Goal: Transaction & Acquisition: Purchase product/service

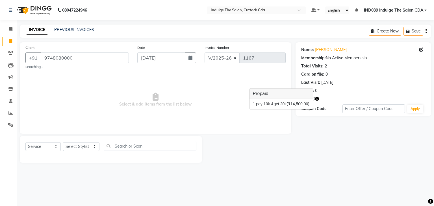
select select "7297"
select select "service"
click at [89, 58] on input "9748080000" at bounding box center [85, 58] width 88 height 11
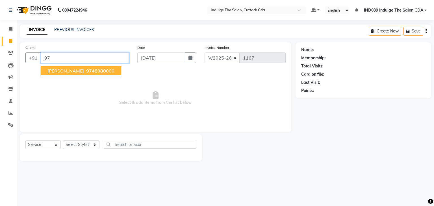
type input "9"
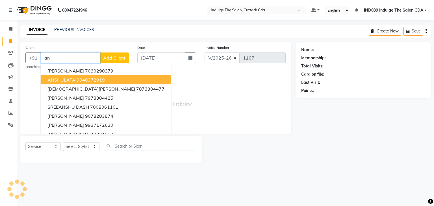
type input "a"
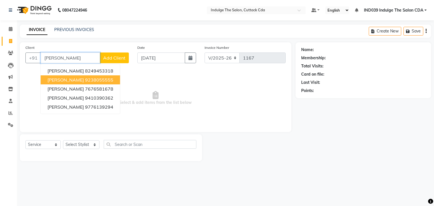
click at [81, 83] on span "[PERSON_NAME]" at bounding box center [65, 80] width 36 height 6
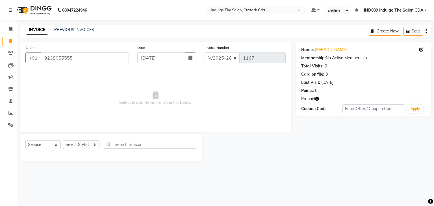
click at [316, 99] on icon "button" at bounding box center [317, 99] width 4 height 4
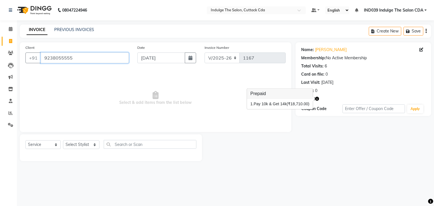
click at [88, 59] on input "9238055555" at bounding box center [85, 58] width 88 height 11
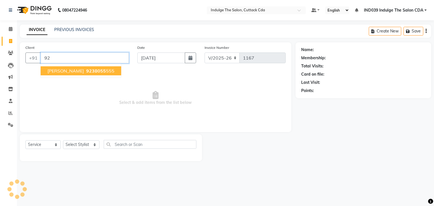
type input "9"
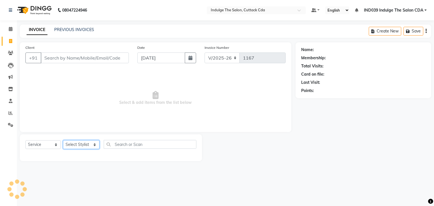
click at [81, 146] on select "Select Stylist [PERSON_NAME]( Therapist ) [PERSON_NAME] IND039 Indulge The Salo…" at bounding box center [81, 144] width 36 height 9
select select "63737"
click at [63, 141] on select "Select Stylist [PERSON_NAME]( Therapist ) [PERSON_NAME] IND039 Indulge The Salo…" at bounding box center [81, 144] width 36 height 9
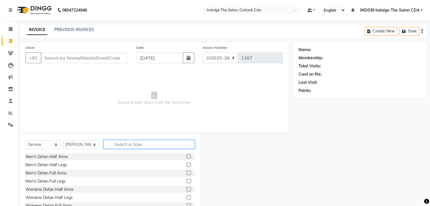
click at [132, 141] on input "text" at bounding box center [148, 144] width 91 height 9
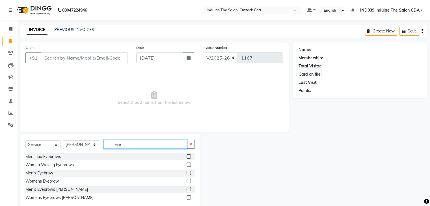
type input "eye"
click at [187, 181] on label at bounding box center [188, 181] width 4 height 4
click at [187, 181] on input "checkbox" at bounding box center [188, 182] width 4 height 4
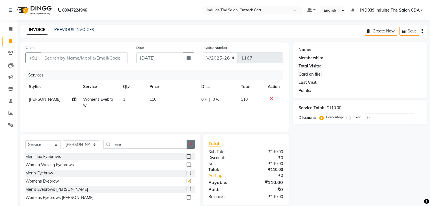
checkbox input "false"
click at [190, 144] on icon "button" at bounding box center [190, 144] width 3 height 4
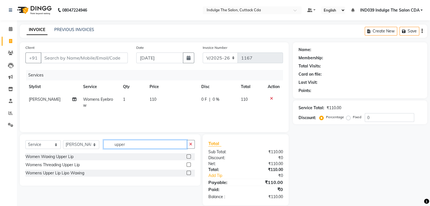
type input "upper"
click at [189, 164] on label at bounding box center [188, 165] width 4 height 4
click at [189, 164] on input "checkbox" at bounding box center [188, 165] width 4 height 4
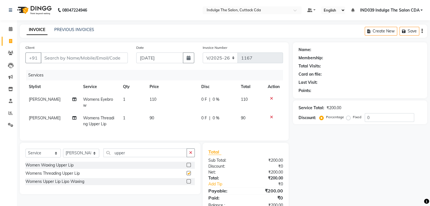
checkbox input "false"
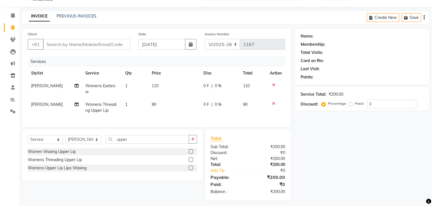
scroll to position [21, 0]
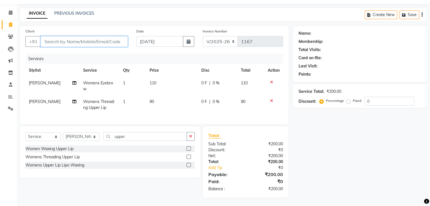
click at [81, 39] on input "Client" at bounding box center [84, 41] width 87 height 11
type input "7978031792"
click at [110, 39] on span "Add Client" at bounding box center [113, 42] width 22 height 6
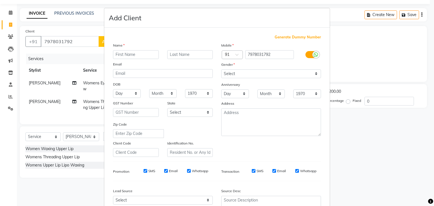
click at [125, 56] on input "text" at bounding box center [136, 54] width 46 height 9
type input "d"
type input "[PERSON_NAME]"
click at [241, 72] on select "Select [DEMOGRAPHIC_DATA] [DEMOGRAPHIC_DATA] Other Prefer Not To Say" at bounding box center [271, 73] width 100 height 9
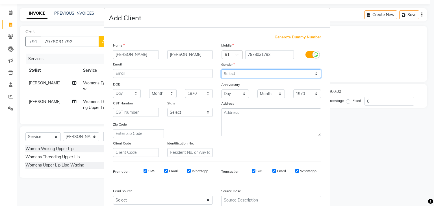
select select "[DEMOGRAPHIC_DATA]"
click at [221, 70] on select "Select [DEMOGRAPHIC_DATA] [DEMOGRAPHIC_DATA] Other Prefer Not To Say" at bounding box center [271, 73] width 100 height 9
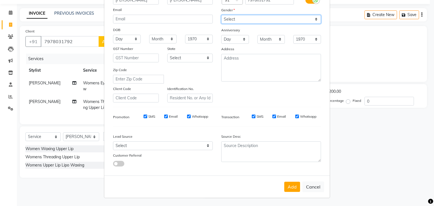
scroll to position [57, 0]
click at [287, 186] on button "Add" at bounding box center [292, 187] width 16 height 10
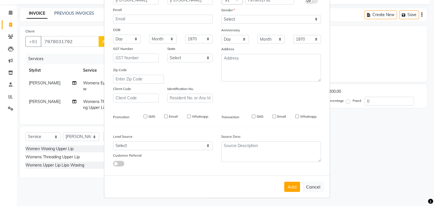
select select
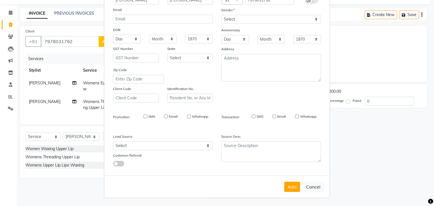
select select
checkbox input "false"
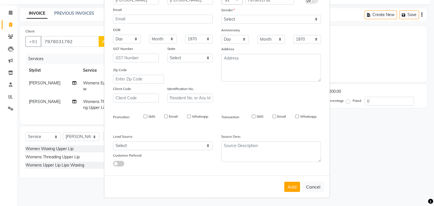
checkbox input "false"
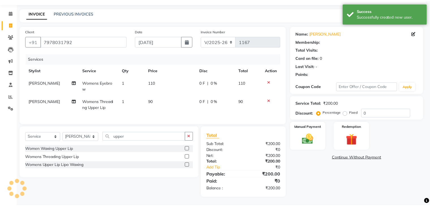
scroll to position [15, 0]
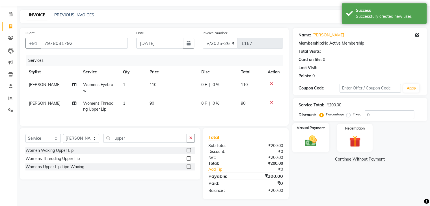
click at [317, 140] on img at bounding box center [310, 141] width 19 height 14
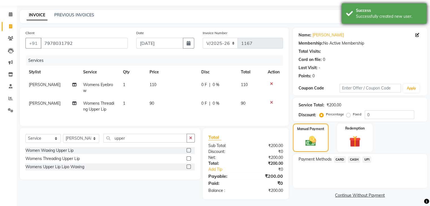
click at [382, 9] on div "Success" at bounding box center [389, 11] width 66 height 6
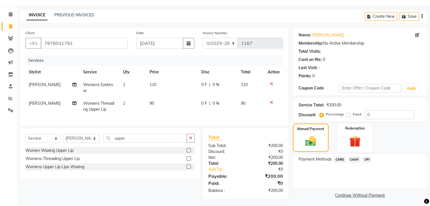
click at [365, 160] on span "UPI" at bounding box center [366, 159] width 9 height 6
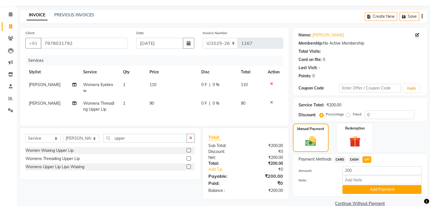
scroll to position [25, 0]
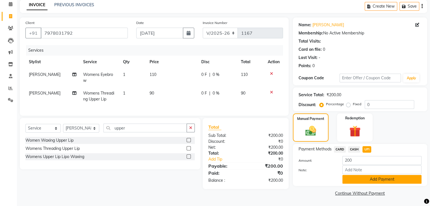
click at [380, 177] on button "Add Payment" at bounding box center [381, 179] width 79 height 9
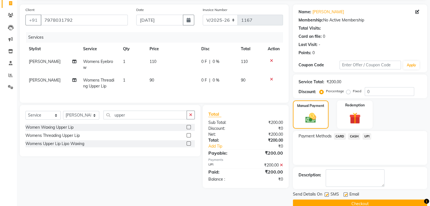
scroll to position [48, 0]
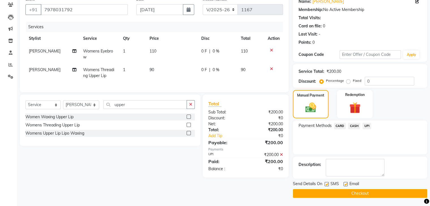
click at [387, 190] on button "Checkout" at bounding box center [360, 193] width 134 height 9
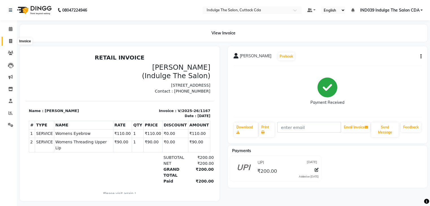
click at [9, 40] on icon at bounding box center [10, 41] width 3 height 4
select select "7297"
select select "service"
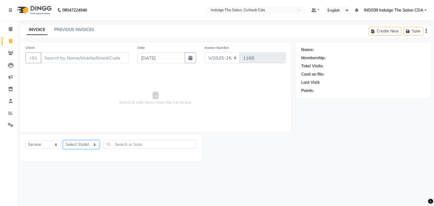
click at [82, 143] on select "Select Stylist [PERSON_NAME]( Therapist ) [PERSON_NAME] IND039 Indulge The Salo…" at bounding box center [81, 144] width 36 height 9
select select "63737"
click at [63, 141] on select "Select Stylist [PERSON_NAME]( Therapist ) [PERSON_NAME] IND039 Indulge The Salo…" at bounding box center [81, 144] width 36 height 9
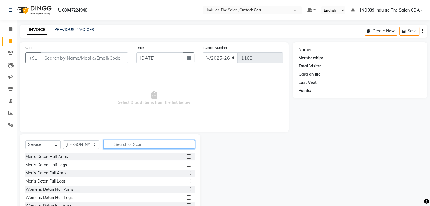
click at [137, 143] on input "text" at bounding box center [148, 144] width 91 height 9
type input "FULL ARM"
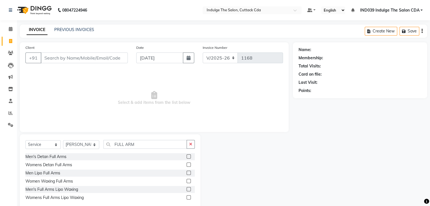
click at [188, 198] on label at bounding box center [188, 197] width 4 height 4
click at [188, 198] on input "checkbox" at bounding box center [188, 198] width 4 height 4
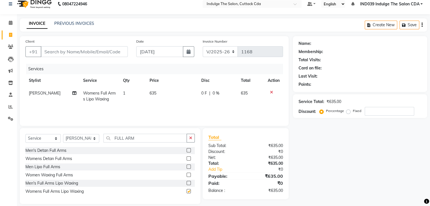
checkbox input "false"
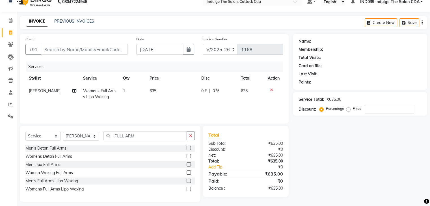
scroll to position [13, 0]
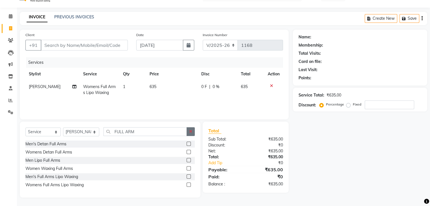
click at [190, 130] on icon "button" at bounding box center [190, 132] width 3 height 4
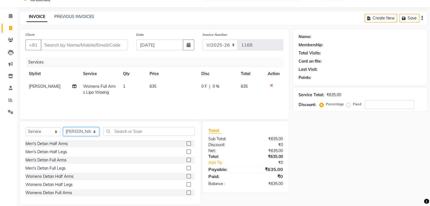
click at [78, 134] on select "Select Stylist [PERSON_NAME]( Therapist ) [PERSON_NAME] IND039 Indulge The Salo…" at bounding box center [81, 131] width 36 height 9
select select "67880"
click at [63, 128] on select "Select Stylist [PERSON_NAME]( Therapist ) [PERSON_NAME] IND039 Indulge The Salo…" at bounding box center [81, 131] width 36 height 9
click at [146, 134] on input "text" at bounding box center [148, 131] width 91 height 9
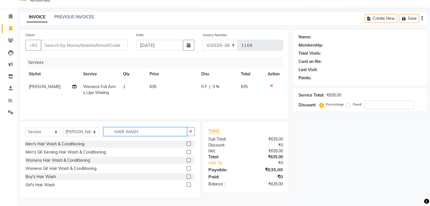
type input "HAIR WASH"
click at [187, 160] on label at bounding box center [188, 160] width 4 height 4
click at [187, 160] on input "checkbox" at bounding box center [188, 161] width 4 height 4
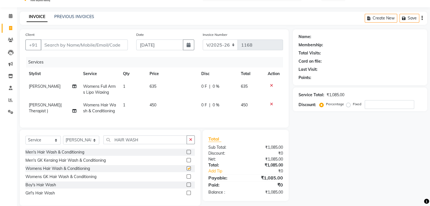
checkbox input "false"
click at [125, 106] on td "1" at bounding box center [132, 108] width 27 height 19
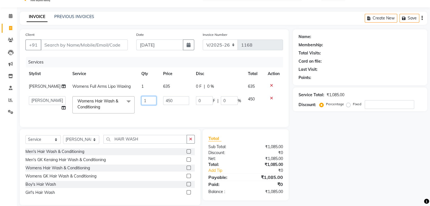
click at [143, 105] on input "1" at bounding box center [148, 100] width 15 height 9
type input "2"
click at [342, 151] on div "Name: Membership: Total Visits: Card on file: Last Visit: Points: Service Total…" at bounding box center [362, 117] width 138 height 176
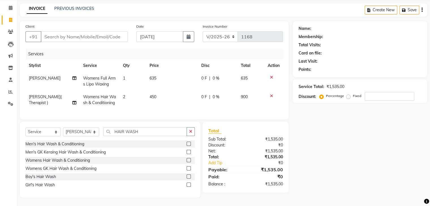
scroll to position [26, 0]
click at [89, 31] on input "Client" at bounding box center [84, 36] width 87 height 11
type input "D"
type input "0"
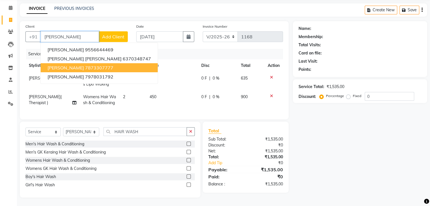
click at [88, 65] on ngb-highlight "7873307777" at bounding box center [99, 68] width 28 height 6
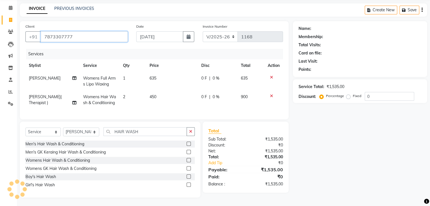
type input "7873307777"
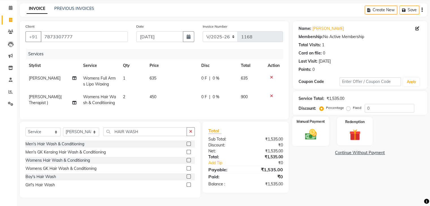
click at [303, 128] on img at bounding box center [310, 135] width 19 height 14
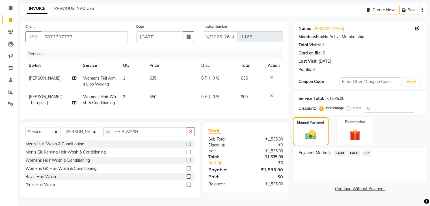
click at [365, 150] on span "UPI" at bounding box center [366, 153] width 9 height 6
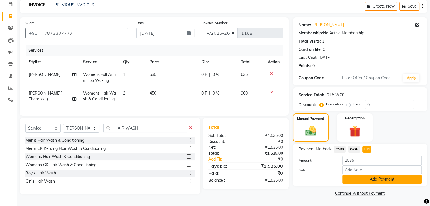
click at [381, 178] on button "Add Payment" at bounding box center [381, 179] width 79 height 9
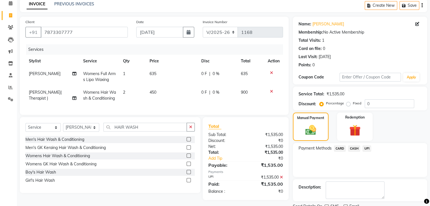
scroll to position [48, 0]
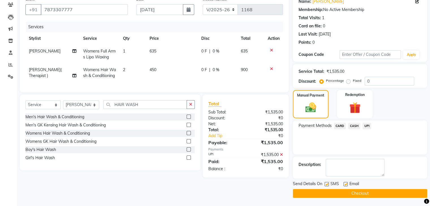
click at [383, 191] on button "Checkout" at bounding box center [360, 193] width 134 height 9
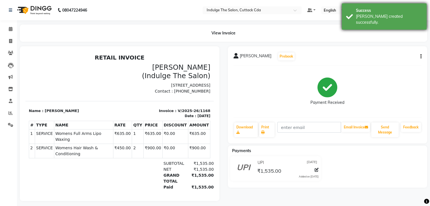
click at [378, 10] on div "Success" at bounding box center [389, 11] width 66 height 6
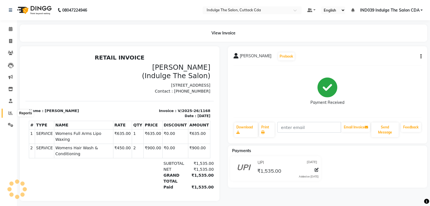
click at [8, 114] on icon at bounding box center [10, 113] width 4 height 4
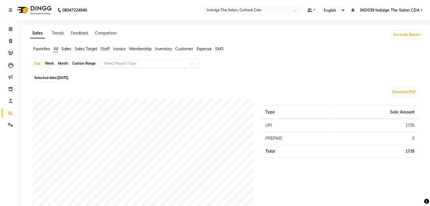
click at [129, 64] on input "text" at bounding box center [143, 64] width 81 height 6
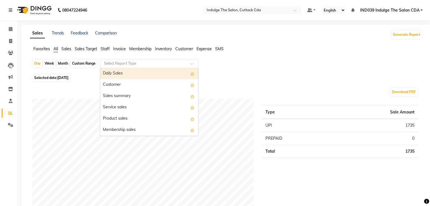
click at [130, 74] on div "Daily Sales" at bounding box center [149, 73] width 98 height 11
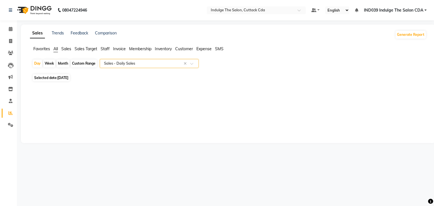
select select "full_report"
select select "csv"
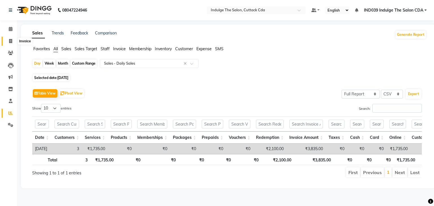
click at [9, 40] on icon at bounding box center [10, 41] width 3 height 4
select select "service"
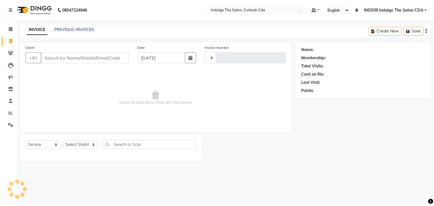
type input "1169"
select select "7297"
click at [82, 29] on link "PREVIOUS INVOICES" at bounding box center [74, 29] width 40 height 5
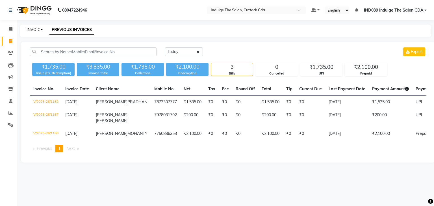
click at [36, 29] on link "INVOICE" at bounding box center [35, 29] width 16 height 5
select select "service"
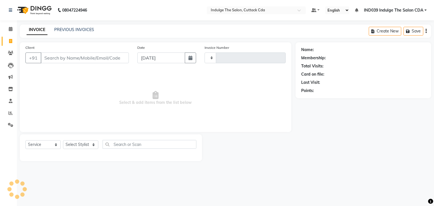
type input "1169"
select select "7297"
click at [86, 147] on select "Select Stylist [PERSON_NAME]( Therapist ) [PERSON_NAME] IND039 Indulge The Salo…" at bounding box center [81, 144] width 36 height 9
select select "87394"
click at [63, 141] on select "Select Stylist [PERSON_NAME]( Therapist ) [PERSON_NAME] IND039 Indulge The Salo…" at bounding box center [81, 144] width 36 height 9
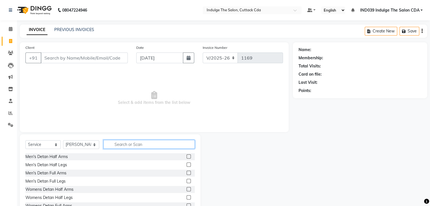
click at [138, 145] on input "text" at bounding box center [148, 144] width 91 height 9
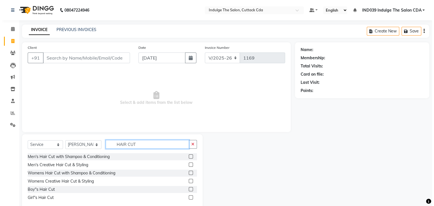
scroll to position [13, 0]
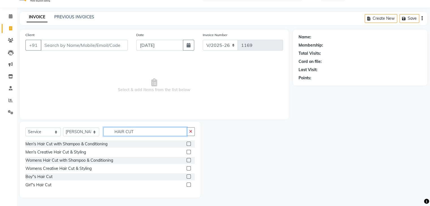
type input "HAIR CUT"
click at [190, 167] on label at bounding box center [188, 168] width 4 height 4
click at [190, 167] on input "checkbox" at bounding box center [188, 169] width 4 height 4
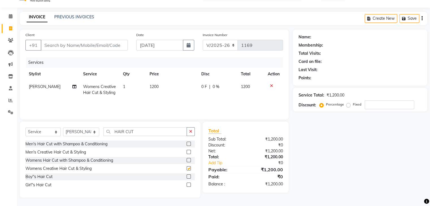
checkbox input "false"
click at [93, 40] on input "Client" at bounding box center [84, 45] width 87 height 11
type input "9"
type input "0"
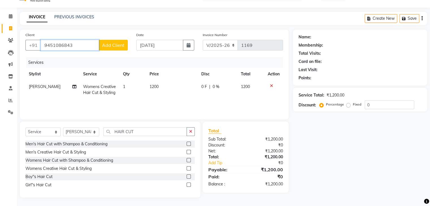
type input "9451086843"
click at [108, 45] on span "Add Client" at bounding box center [113, 45] width 22 height 6
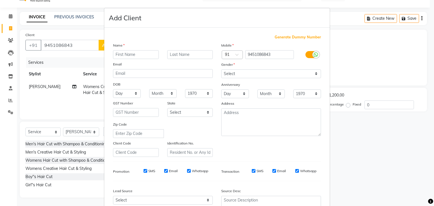
click at [126, 53] on input "text" at bounding box center [136, 54] width 46 height 9
type input "[PERSON_NAME]"
drag, startPoint x: 248, startPoint y: 74, endPoint x: 248, endPoint y: 77, distance: 3.1
click at [248, 74] on select "Select [DEMOGRAPHIC_DATA] [DEMOGRAPHIC_DATA] Other Prefer Not To Say" at bounding box center [271, 73] width 100 height 9
select select "[DEMOGRAPHIC_DATA]"
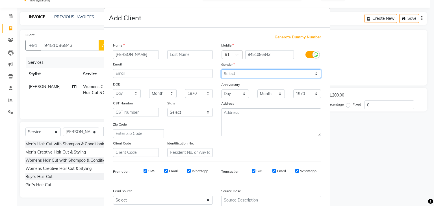
click at [221, 70] on select "Select [DEMOGRAPHIC_DATA] [DEMOGRAPHIC_DATA] Other Prefer Not To Say" at bounding box center [271, 73] width 100 height 9
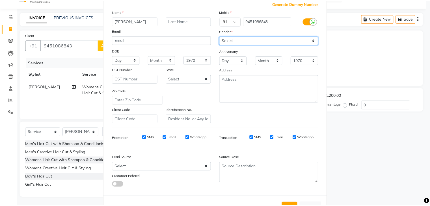
scroll to position [57, 0]
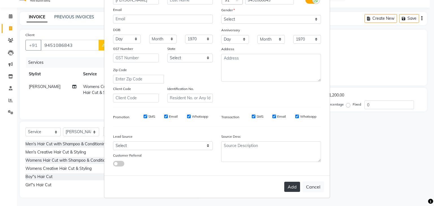
click at [291, 186] on button "Add" at bounding box center [292, 187] width 16 height 10
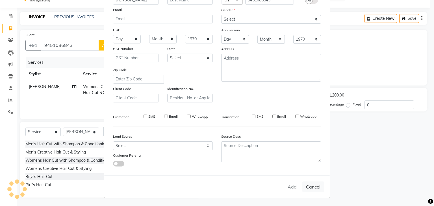
select select
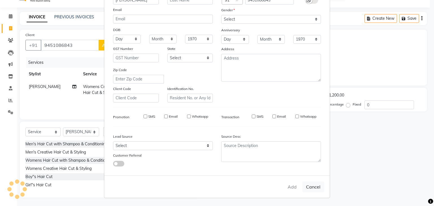
select select
checkbox input "false"
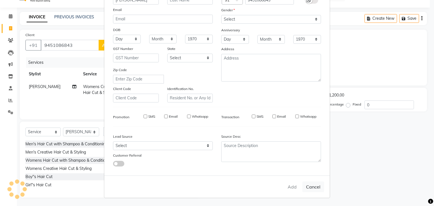
checkbox input "false"
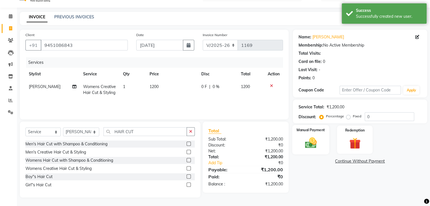
click at [316, 143] on img at bounding box center [310, 143] width 19 height 14
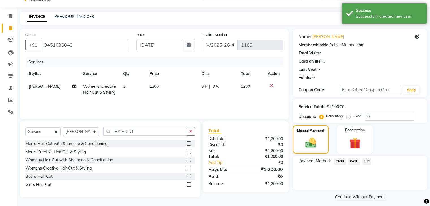
click at [367, 160] on span "UPI" at bounding box center [366, 161] width 9 height 6
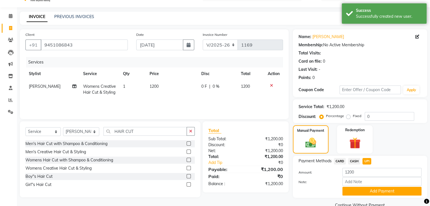
scroll to position [25, 0]
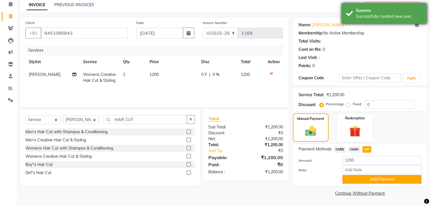
click at [380, 8] on div "Success" at bounding box center [389, 11] width 66 height 6
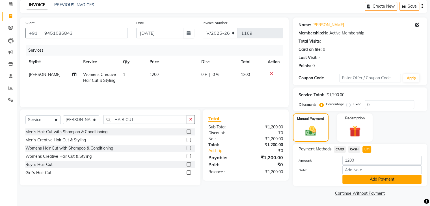
click at [403, 179] on button "Add Payment" at bounding box center [381, 179] width 79 height 9
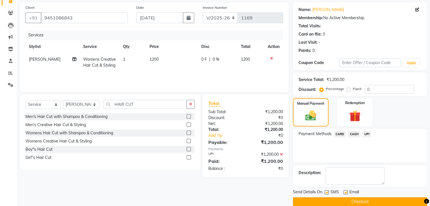
scroll to position [48, 0]
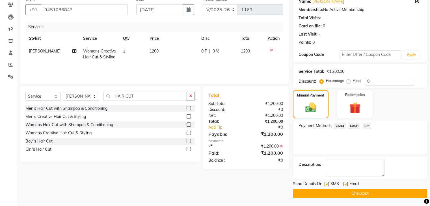
click at [386, 192] on button "Checkout" at bounding box center [360, 193] width 134 height 9
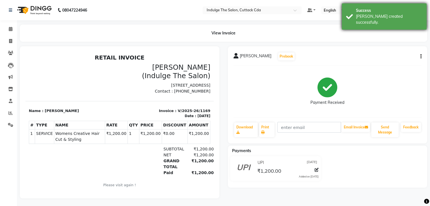
click at [381, 6] on div "Success [PERSON_NAME] created successfully." at bounding box center [383, 16] width 85 height 26
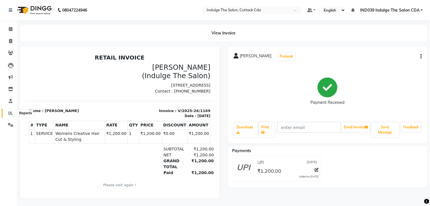
click at [10, 112] on icon at bounding box center [10, 113] width 4 height 4
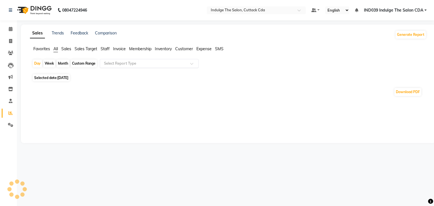
click at [125, 63] on input "text" at bounding box center [143, 64] width 81 height 6
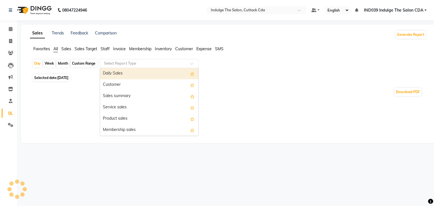
click at [129, 74] on div "Daily Sales" at bounding box center [149, 73] width 98 height 11
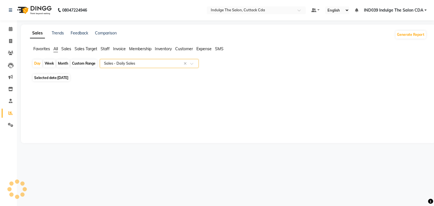
select select "full_report"
select select "csv"
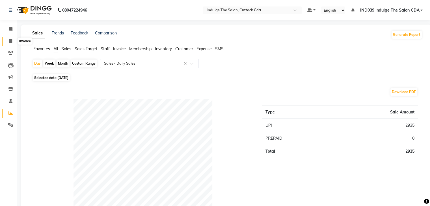
click at [10, 41] on icon at bounding box center [10, 41] width 3 height 4
select select "service"
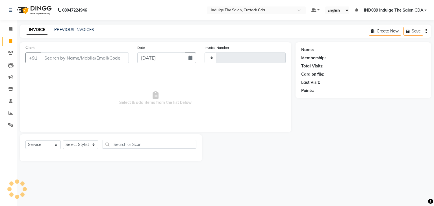
type input "1170"
select select "7297"
click at [67, 31] on link "PREVIOUS INVOICES" at bounding box center [74, 29] width 40 height 5
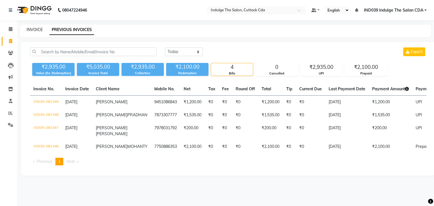
click at [30, 29] on link "INVOICE" at bounding box center [35, 29] width 16 height 5
select select "7297"
select select "service"
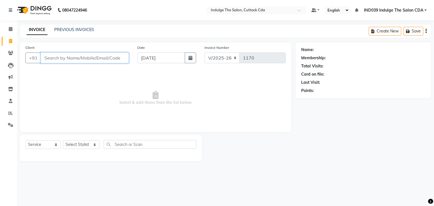
click at [85, 59] on input "Client" at bounding box center [85, 58] width 88 height 11
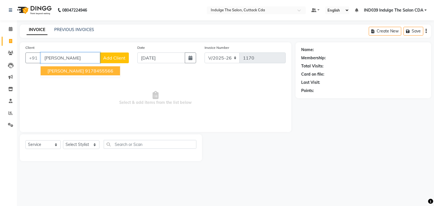
click at [94, 73] on ngb-highlight "9178455566" at bounding box center [99, 71] width 28 height 6
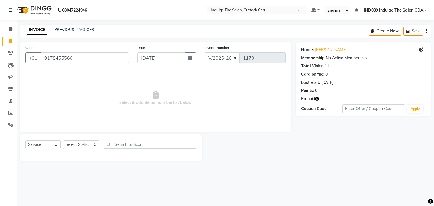
click at [318, 99] on icon "button" at bounding box center [317, 99] width 4 height 4
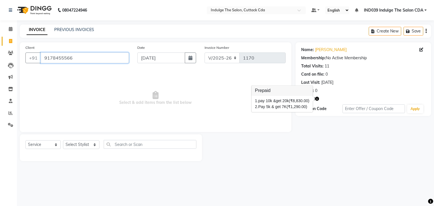
click at [90, 55] on input "9178455566" at bounding box center [85, 58] width 88 height 11
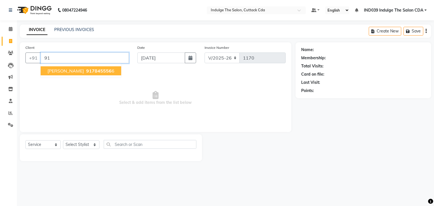
type input "9"
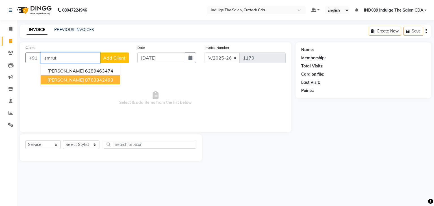
click at [84, 79] on span "[PERSON_NAME]" at bounding box center [65, 80] width 36 height 6
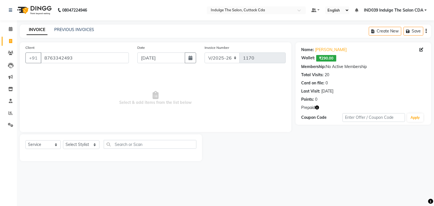
click at [317, 106] on icon "button" at bounding box center [317, 108] width 4 height 4
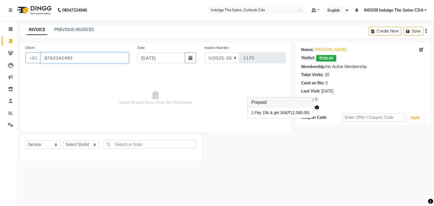
click at [95, 55] on input "8763342493" at bounding box center [85, 58] width 88 height 11
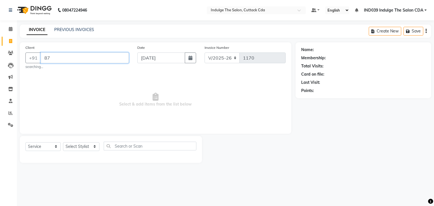
type input "8"
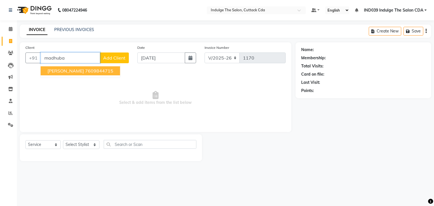
click at [101, 69] on button "[PERSON_NAME] 7609844715" at bounding box center [80, 70] width 79 height 9
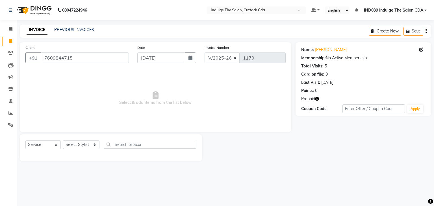
click at [318, 99] on icon "button" at bounding box center [317, 99] width 4 height 4
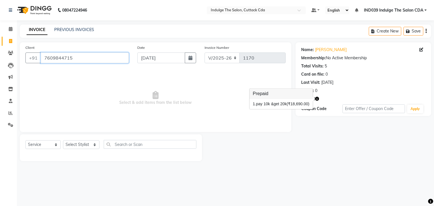
click at [84, 60] on input "7609844715" at bounding box center [85, 58] width 88 height 11
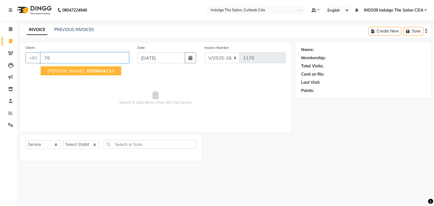
type input "7"
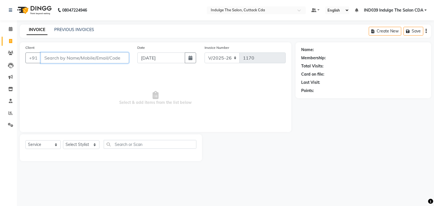
paste input "7504539249"
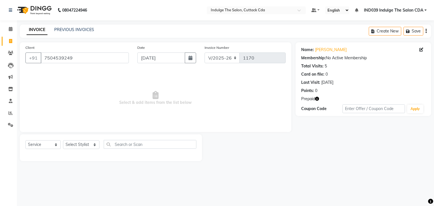
click at [318, 99] on icon "button" at bounding box center [317, 99] width 4 height 4
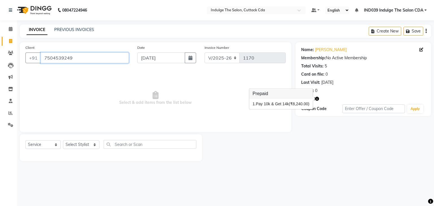
click at [84, 58] on input "7504539249" at bounding box center [85, 58] width 88 height 11
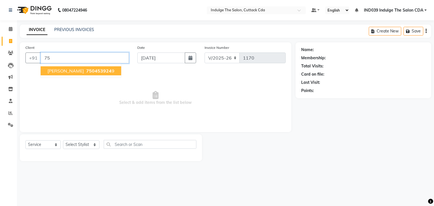
type input "7"
click at [102, 72] on ngb-highlight "7978048219" at bounding box center [116, 71] width 28 height 6
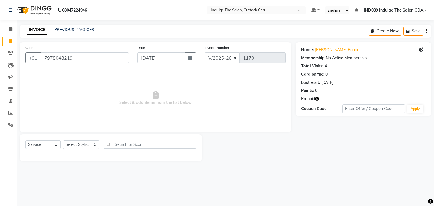
click at [317, 98] on icon "button" at bounding box center [317, 99] width 4 height 4
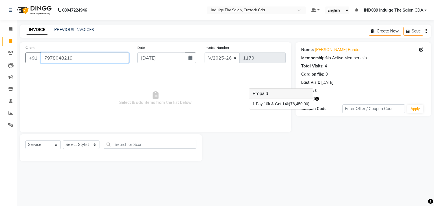
click at [89, 57] on input "7978048219" at bounding box center [85, 58] width 88 height 11
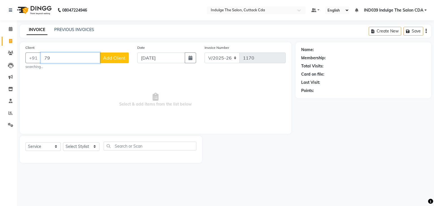
type input "7"
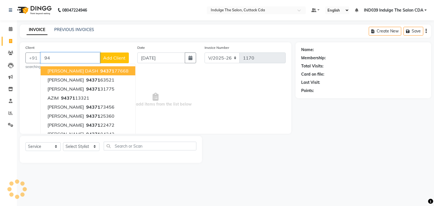
type input "9"
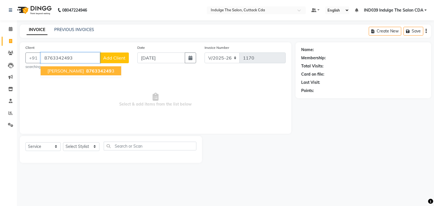
type input "8763342493"
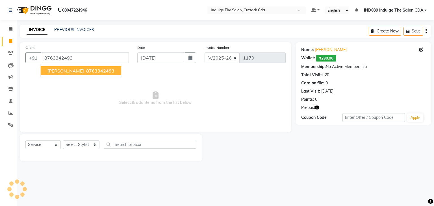
click at [90, 70] on span "8763342493" at bounding box center [100, 71] width 28 height 6
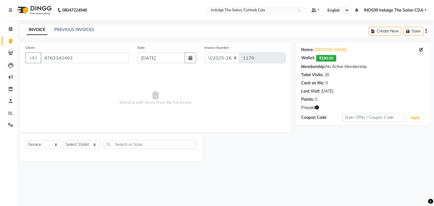
click at [317, 107] on icon "button" at bounding box center [317, 108] width 4 height 4
click at [296, 142] on div "Name: [PERSON_NAME] Wallet: ₹290.00 Membership: No Active Membership Total Visi…" at bounding box center [365, 101] width 140 height 119
click at [88, 148] on select "Select Stylist [PERSON_NAME]( Therapist ) [PERSON_NAME] IND039 Indulge The Salo…" at bounding box center [81, 144] width 36 height 9
select select "87394"
click at [63, 141] on select "Select Stylist [PERSON_NAME]( Therapist ) [PERSON_NAME] IND039 Indulge The Salo…" at bounding box center [81, 144] width 36 height 9
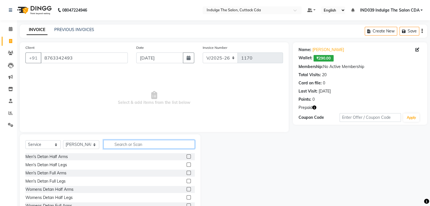
click at [137, 143] on input "text" at bounding box center [148, 144] width 91 height 9
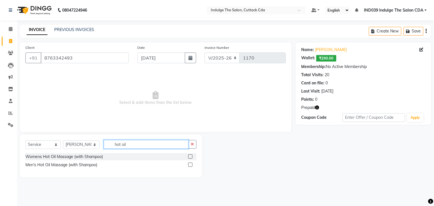
type input "hot oil"
click at [191, 165] on label at bounding box center [190, 165] width 4 height 4
click at [191, 165] on input "checkbox" at bounding box center [190, 165] width 4 height 4
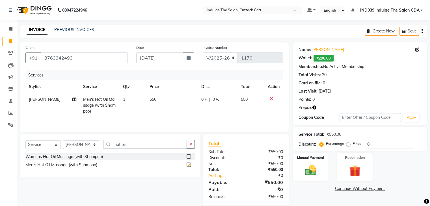
checkbox input "false"
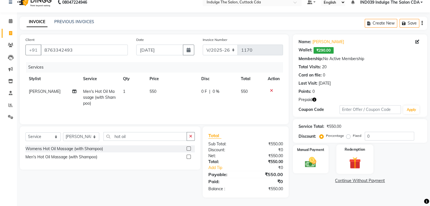
click at [354, 163] on img at bounding box center [354, 163] width 19 height 14
click at [374, 180] on span "Prepaid 1" at bounding box center [377, 181] width 18 height 6
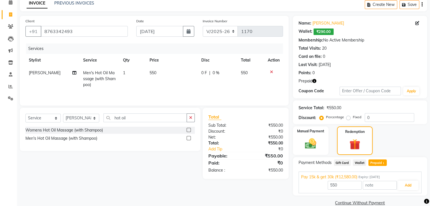
scroll to position [36, 0]
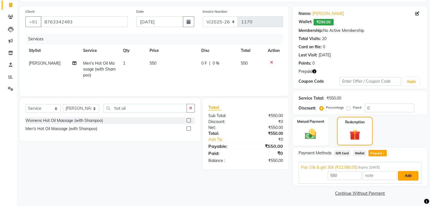
click at [408, 176] on button "Add" at bounding box center [407, 176] width 21 height 10
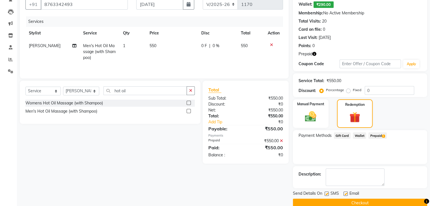
scroll to position [63, 0]
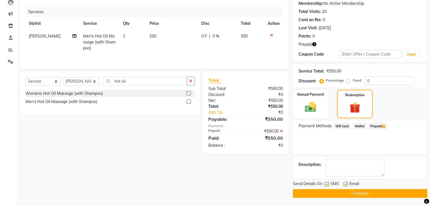
click at [364, 191] on button "Checkout" at bounding box center [360, 193] width 134 height 9
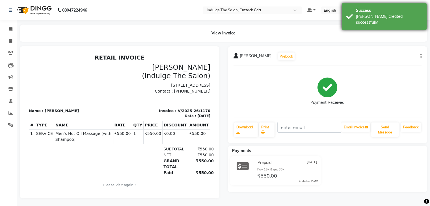
click at [395, 9] on div "Success" at bounding box center [389, 11] width 66 height 6
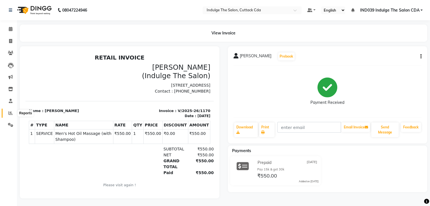
click at [11, 112] on icon at bounding box center [10, 113] width 4 height 4
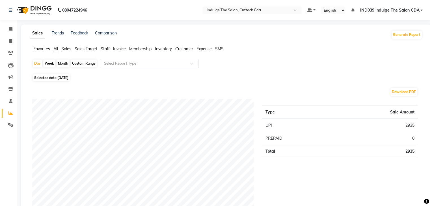
click at [128, 64] on input "text" at bounding box center [143, 64] width 81 height 6
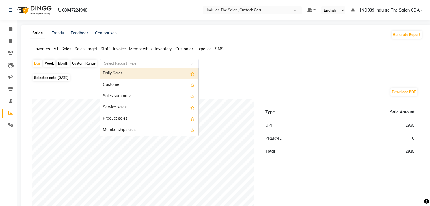
click at [128, 70] on div "Daily Sales" at bounding box center [149, 73] width 98 height 11
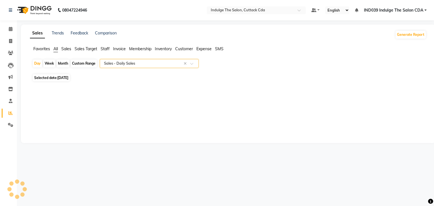
select select "full_report"
select select "csv"
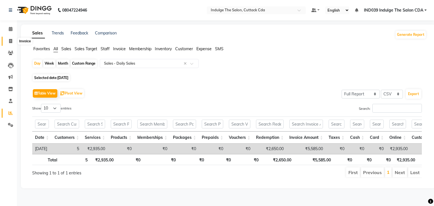
click at [10, 40] on icon at bounding box center [10, 41] width 3 height 4
select select "service"
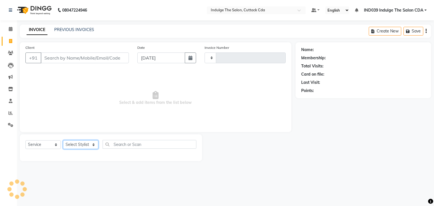
click at [82, 146] on select "Select Stylist" at bounding box center [80, 144] width 35 height 9
select select "7297"
type input "1171"
click at [77, 144] on select "Select Stylist" at bounding box center [80, 144] width 35 height 9
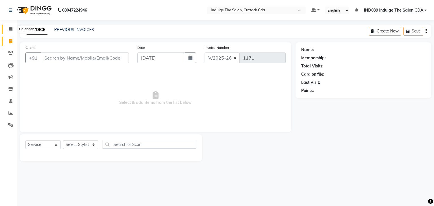
click at [9, 29] on icon at bounding box center [11, 29] width 4 height 4
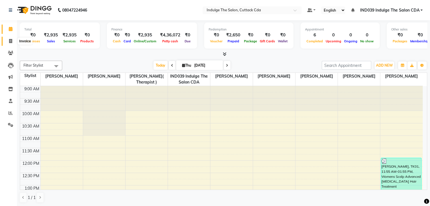
click at [10, 42] on icon at bounding box center [10, 41] width 3 height 4
select select "service"
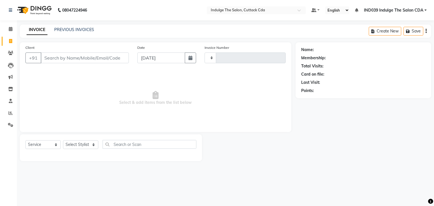
type input "1171"
select select "7297"
click at [85, 144] on select "Select Stylist [PERSON_NAME]( Therapist ) [PERSON_NAME] IND039 Indulge The Salo…" at bounding box center [81, 144] width 36 height 9
select select "63737"
click at [63, 141] on select "Select Stylist [PERSON_NAME]( Therapist ) [PERSON_NAME] IND039 Indulge The Salo…" at bounding box center [81, 144] width 36 height 9
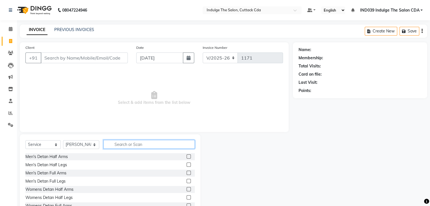
click at [146, 145] on input "text" at bounding box center [148, 144] width 91 height 9
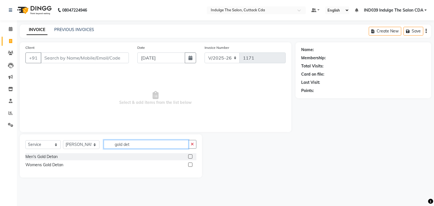
type input "gold det"
click at [191, 164] on label at bounding box center [190, 165] width 4 height 4
click at [191, 164] on input "checkbox" at bounding box center [190, 165] width 4 height 4
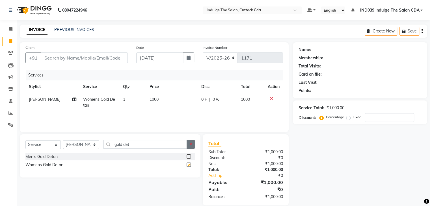
checkbox input "false"
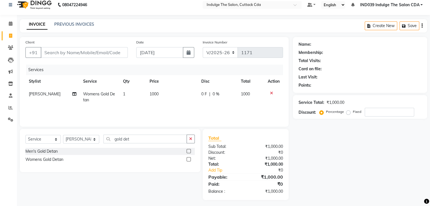
scroll to position [8, 0]
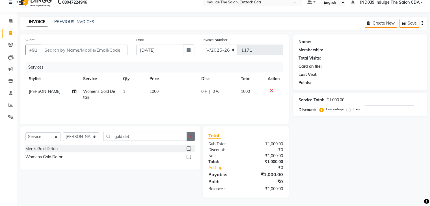
click at [189, 135] on icon "button" at bounding box center [190, 136] width 3 height 4
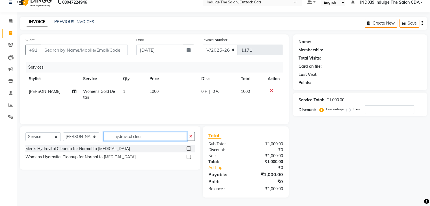
type input "hydravital clea"
click at [188, 157] on label at bounding box center [188, 157] width 4 height 4
click at [188, 157] on input "checkbox" at bounding box center [188, 157] width 4 height 4
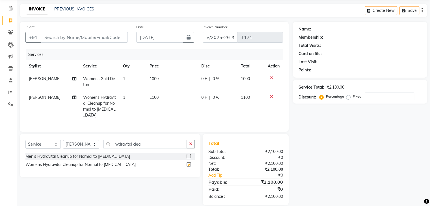
checkbox input "false"
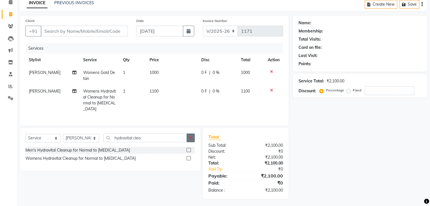
click at [190, 138] on icon "button" at bounding box center [190, 138] width 3 height 4
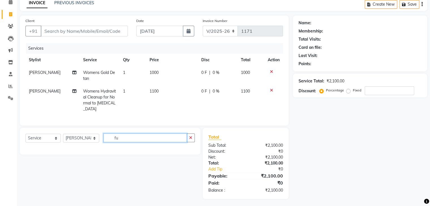
type input "f"
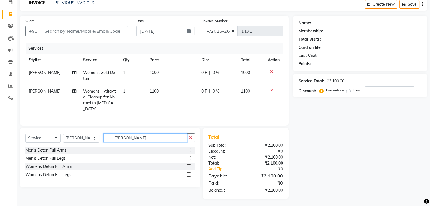
type input "[PERSON_NAME]"
click at [189, 165] on label at bounding box center [188, 166] width 4 height 4
click at [189, 165] on input "checkbox" at bounding box center [188, 167] width 4 height 4
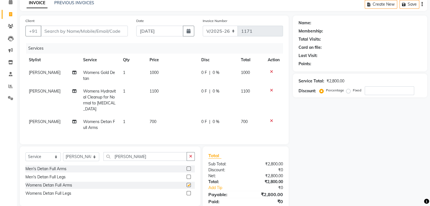
checkbox input "false"
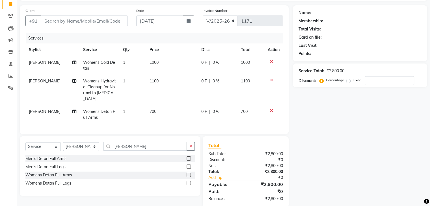
scroll to position [45, 0]
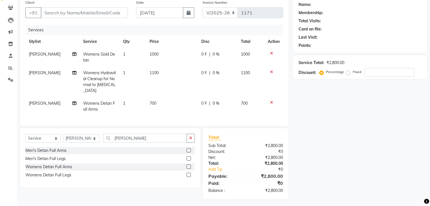
click at [155, 101] on span "700" at bounding box center [152, 103] width 7 height 5
select select "63737"
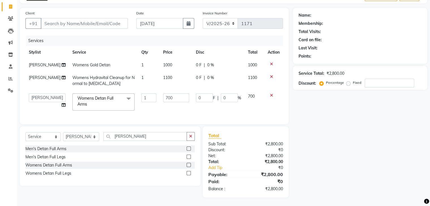
scroll to position [45, 0]
click at [175, 94] on input "700" at bounding box center [176, 97] width 26 height 9
type input "7"
type input "920"
click at [298, 110] on div "Name: Membership: Total Visits: Card on file: Last Visit: Points: Service Total…" at bounding box center [362, 103] width 138 height 190
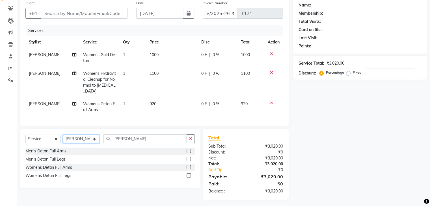
click at [79, 139] on select "Select Stylist [PERSON_NAME]( Therapist ) [PERSON_NAME] IND039 Indulge The Salo…" at bounding box center [81, 139] width 36 height 9
select select "86601"
click at [63, 135] on select "Select Stylist [PERSON_NAME]( Therapist ) [PERSON_NAME] IND039 Indulge The Salo…" at bounding box center [81, 139] width 36 height 9
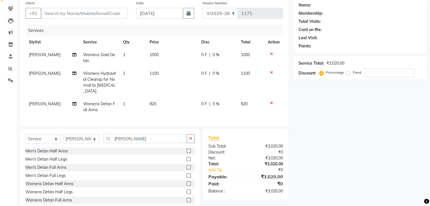
drag, startPoint x: 189, startPoint y: 138, endPoint x: 179, endPoint y: 141, distance: 10.1
click at [189, 138] on icon "button" at bounding box center [190, 139] width 3 height 4
click at [142, 137] on input "text" at bounding box center [148, 138] width 91 height 9
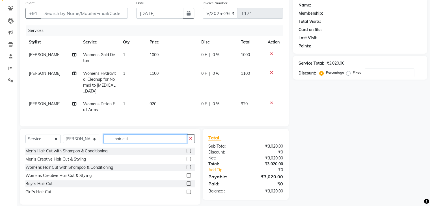
type input "hair cut"
click at [188, 149] on label at bounding box center [188, 151] width 4 height 4
click at [188, 149] on input "checkbox" at bounding box center [188, 151] width 4 height 4
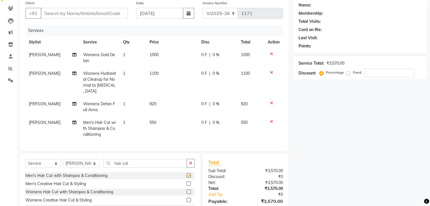
checkbox input "false"
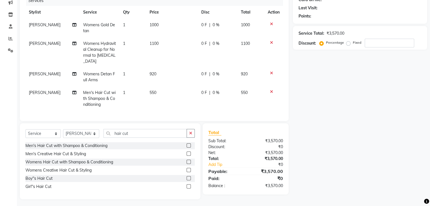
scroll to position [75, 0]
click at [191, 131] on icon "button" at bounding box center [190, 133] width 3 height 4
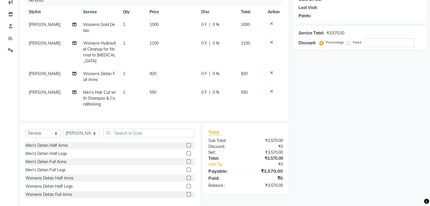
click at [271, 90] on icon at bounding box center [271, 92] width 3 height 4
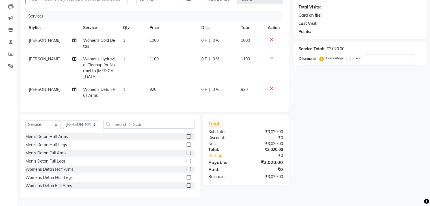
scroll to position [58, 0]
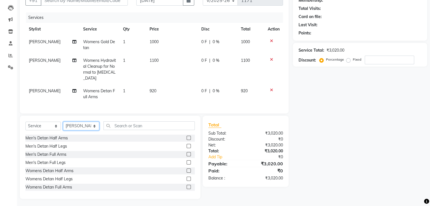
click at [84, 125] on select "Select Stylist [PERSON_NAME]( Therapist ) [PERSON_NAME] IND039 Indulge The Salo…" at bounding box center [81, 126] width 36 height 9
select select "63737"
click at [63, 122] on select "Select Stylist [PERSON_NAME]( Therapist ) [PERSON_NAME] IND039 Indulge The Salo…" at bounding box center [81, 126] width 36 height 9
click at [139, 123] on input "text" at bounding box center [148, 125] width 91 height 9
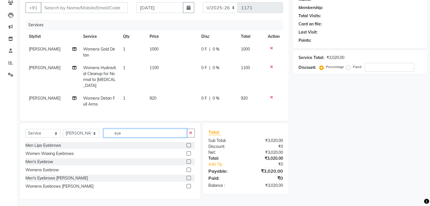
type input "eye"
click at [188, 168] on label at bounding box center [188, 170] width 4 height 4
click at [188, 168] on input "checkbox" at bounding box center [188, 170] width 4 height 4
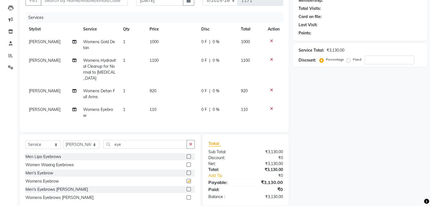
checkbox input "false"
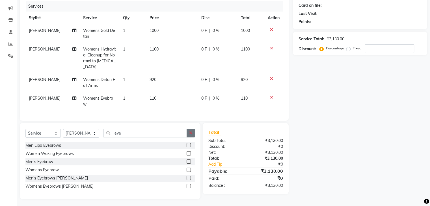
click at [190, 132] on icon "button" at bounding box center [190, 133] width 3 height 4
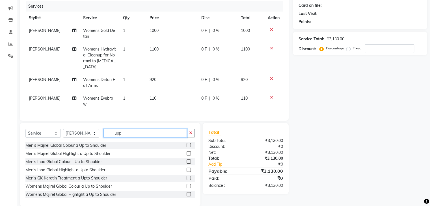
scroll to position [64, 0]
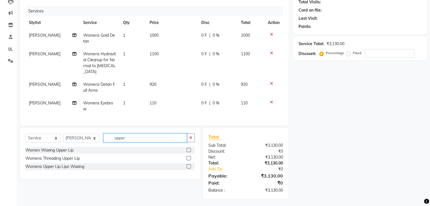
type input "upper"
click at [188, 157] on label at bounding box center [188, 158] width 4 height 4
click at [188, 157] on input "checkbox" at bounding box center [188, 159] width 4 height 4
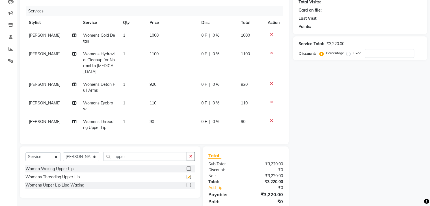
scroll to position [82, 0]
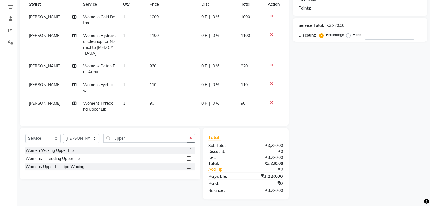
checkbox input "false"
click at [191, 137] on icon "button" at bounding box center [190, 138] width 3 height 4
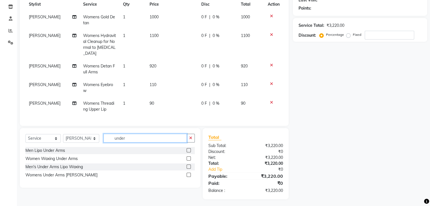
type input "under"
click at [189, 173] on label at bounding box center [188, 175] width 4 height 4
click at [189, 173] on input "checkbox" at bounding box center [188, 175] width 4 height 4
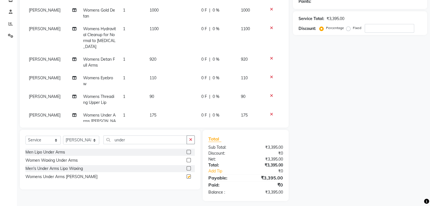
checkbox input "false"
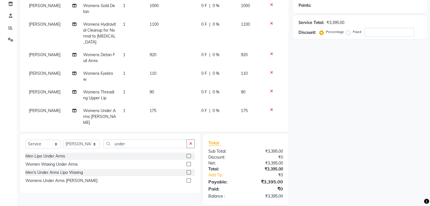
scroll to position [93, 0]
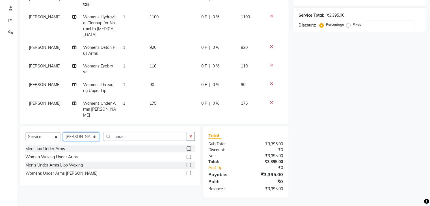
click at [88, 136] on select "Select Stylist [PERSON_NAME]( Therapist ) [PERSON_NAME] IND039 Indulge The Salo…" at bounding box center [81, 136] width 36 height 9
select select "67880"
click at [63, 133] on select "Select Stylist [PERSON_NAME]( Therapist ) [PERSON_NAME] IND039 Indulge The Salo…" at bounding box center [81, 136] width 36 height 9
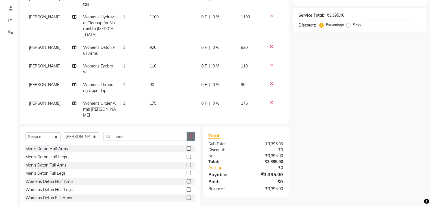
click at [190, 135] on icon "button" at bounding box center [190, 136] width 3 height 4
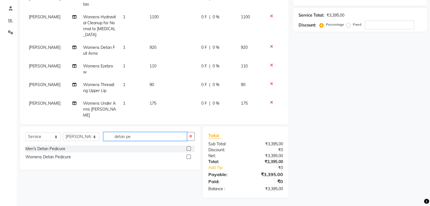
type input "detan pe"
click at [189, 156] on label at bounding box center [188, 157] width 4 height 4
click at [189, 156] on input "checkbox" at bounding box center [188, 157] width 4 height 4
checkbox input "false"
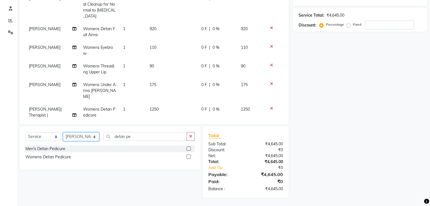
click at [85, 138] on select "Select Stylist [PERSON_NAME]( Therapist ) [PERSON_NAME] IND039 Indulge The Salo…" at bounding box center [81, 136] width 36 height 9
select select "63737"
click at [63, 133] on select "Select Stylist [PERSON_NAME]( Therapist ) [PERSON_NAME] IND039 Indulge The Salo…" at bounding box center [81, 136] width 36 height 9
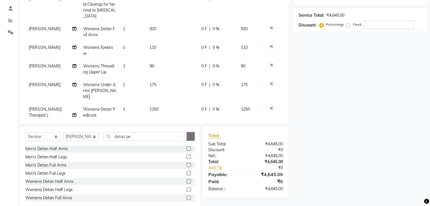
click at [189, 137] on icon "button" at bounding box center [190, 136] width 3 height 4
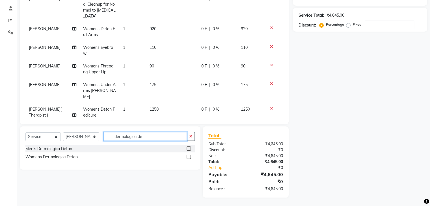
type input "dermalogica de"
click at [189, 147] on label at bounding box center [188, 149] width 4 height 4
click at [189, 147] on input "checkbox" at bounding box center [188, 149] width 4 height 4
checkbox input "false"
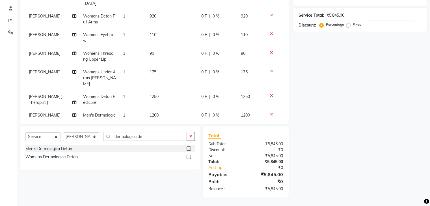
scroll to position [46, 0]
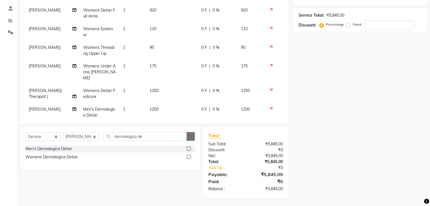
click at [191, 136] on icon "button" at bounding box center [190, 136] width 3 height 4
type input "dermalogica cle"
click at [187, 148] on label at bounding box center [188, 149] width 4 height 4
click at [187, 148] on input "checkbox" at bounding box center [188, 149] width 4 height 4
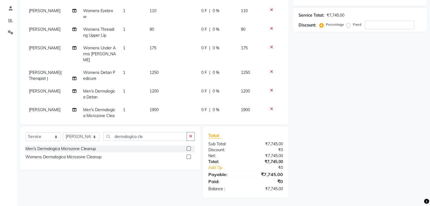
checkbox input "false"
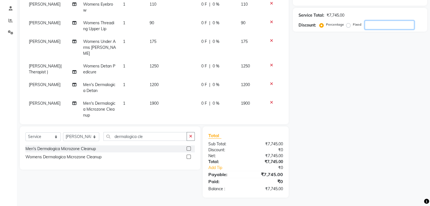
click at [373, 23] on input "number" at bounding box center [388, 25] width 49 height 9
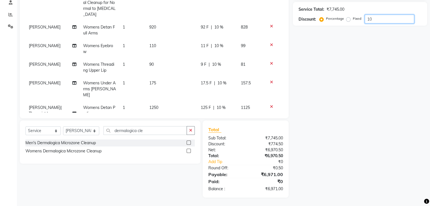
scroll to position [20, 0]
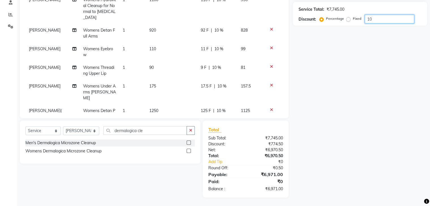
type input "1"
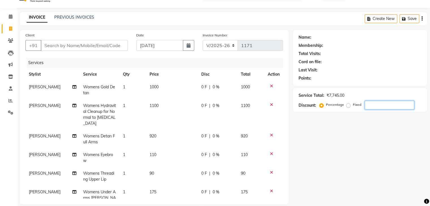
scroll to position [8, 0]
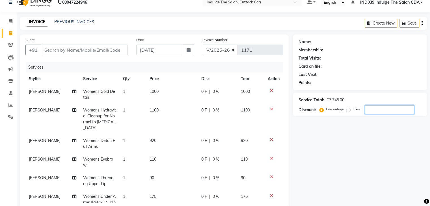
click at [376, 108] on input "number" at bounding box center [388, 109] width 49 height 9
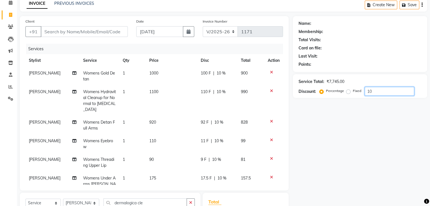
scroll to position [36, 0]
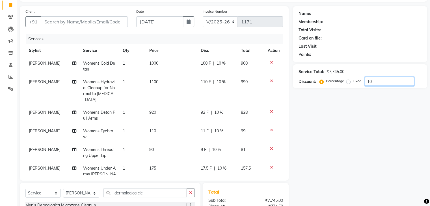
type input "10"
click at [103, 23] on input "Client" at bounding box center [84, 21] width 87 height 11
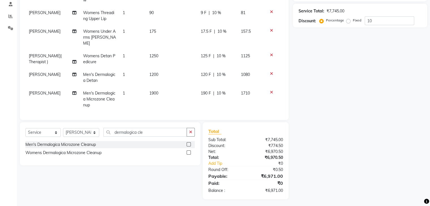
scroll to position [99, 0]
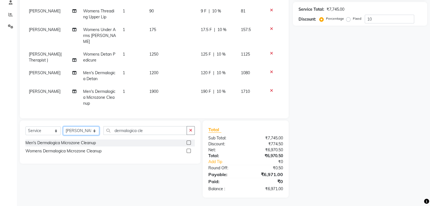
click at [91, 131] on select "Select Stylist [PERSON_NAME]( Therapist ) [PERSON_NAME] IND039 Indulge The Salo…" at bounding box center [81, 131] width 36 height 9
select select "86601"
click at [63, 127] on select "Select Stylist [PERSON_NAME]( Therapist ) [PERSON_NAME] IND039 Indulge The Salo…" at bounding box center [81, 131] width 36 height 9
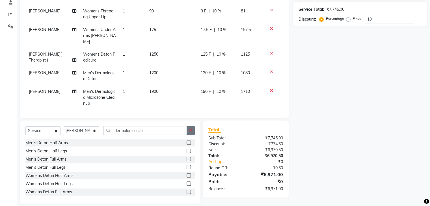
click at [190, 131] on icon "button" at bounding box center [190, 130] width 3 height 4
click at [158, 132] on input "text" at bounding box center [148, 130] width 91 height 9
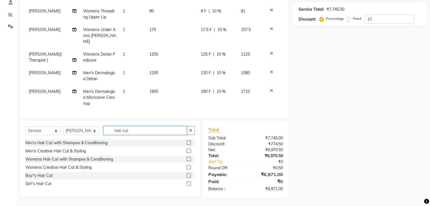
type input "hair cut"
click at [187, 143] on label at bounding box center [188, 143] width 4 height 4
click at [187, 143] on input "checkbox" at bounding box center [188, 143] width 4 height 4
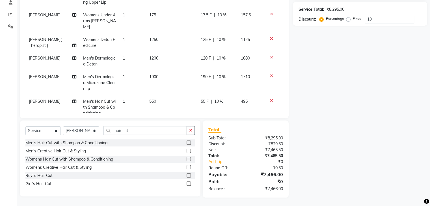
checkbox input "false"
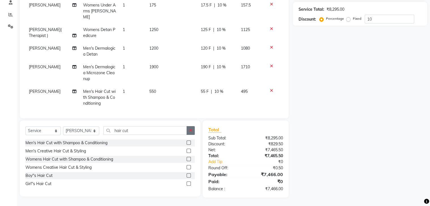
click at [190, 130] on icon "button" at bounding box center [190, 130] width 3 height 4
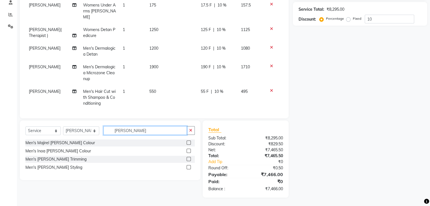
type input "[PERSON_NAME]"
click at [188, 158] on label at bounding box center [188, 159] width 4 height 4
click at [188, 158] on input "checkbox" at bounding box center [188, 160] width 4 height 4
checkbox input "false"
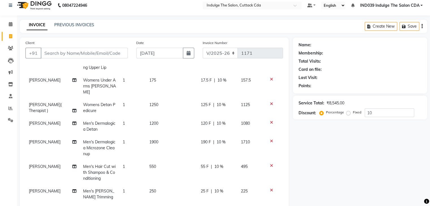
scroll to position [0, 0]
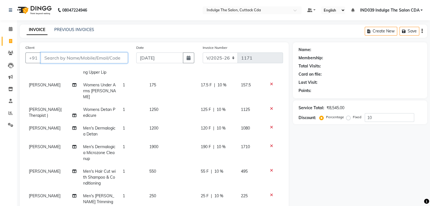
click at [78, 60] on input "Client" at bounding box center [84, 58] width 87 height 11
click at [97, 57] on input "Client" at bounding box center [84, 58] width 87 height 11
type input "9"
type input "0"
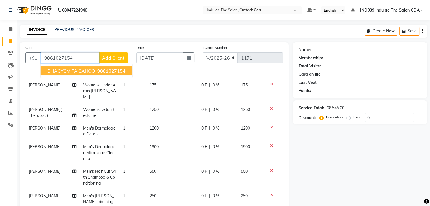
type input "9861027154"
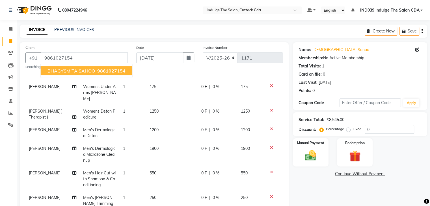
click at [98, 73] on span "9861027" at bounding box center [107, 71] width 20 height 6
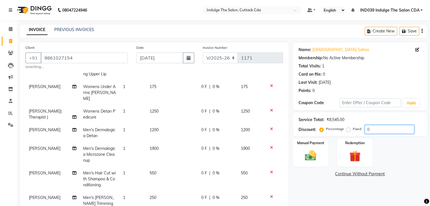
click at [384, 131] on input "0" at bounding box center [388, 129] width 49 height 9
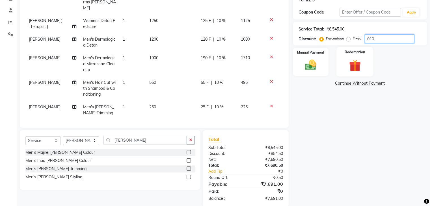
scroll to position [101, 0]
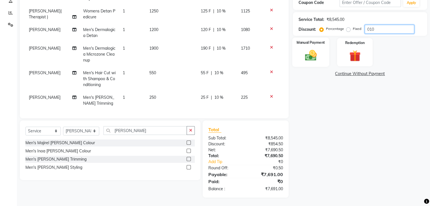
type input "010"
click at [304, 56] on img at bounding box center [310, 56] width 19 height 14
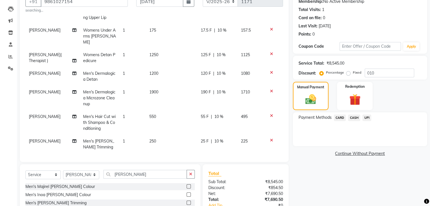
scroll to position [85, 0]
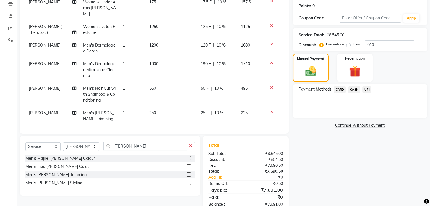
click at [368, 89] on span "UPI" at bounding box center [366, 89] width 9 height 6
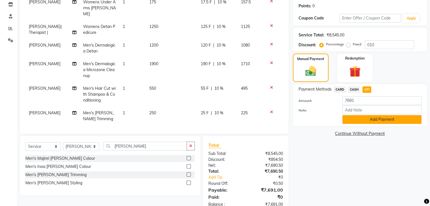
click at [388, 119] on button "Add Payment" at bounding box center [381, 119] width 79 height 9
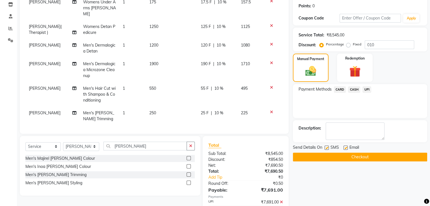
scroll to position [112, 0]
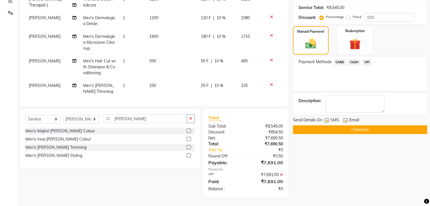
click at [384, 127] on button "Checkout" at bounding box center [360, 129] width 134 height 9
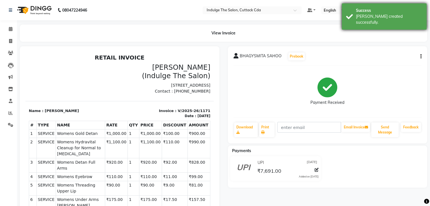
click at [384, 11] on div "Success" at bounding box center [389, 11] width 66 height 6
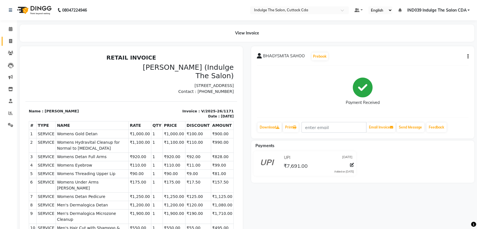
click at [11, 41] on icon at bounding box center [10, 41] width 3 height 4
select select "service"
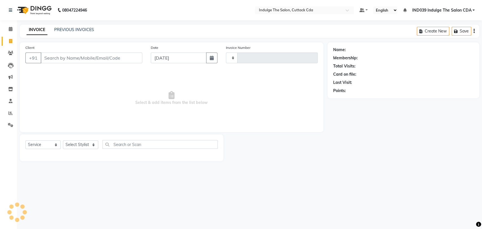
type input "1172"
select select "7297"
click at [9, 114] on icon at bounding box center [10, 113] width 4 height 4
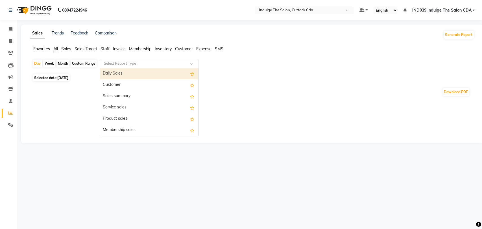
click at [117, 63] on input "text" at bounding box center [143, 64] width 81 height 6
click at [126, 75] on div "Daily Sales" at bounding box center [149, 73] width 98 height 11
select select "full_report"
select select "csv"
